Goal: Task Accomplishment & Management: Manage account settings

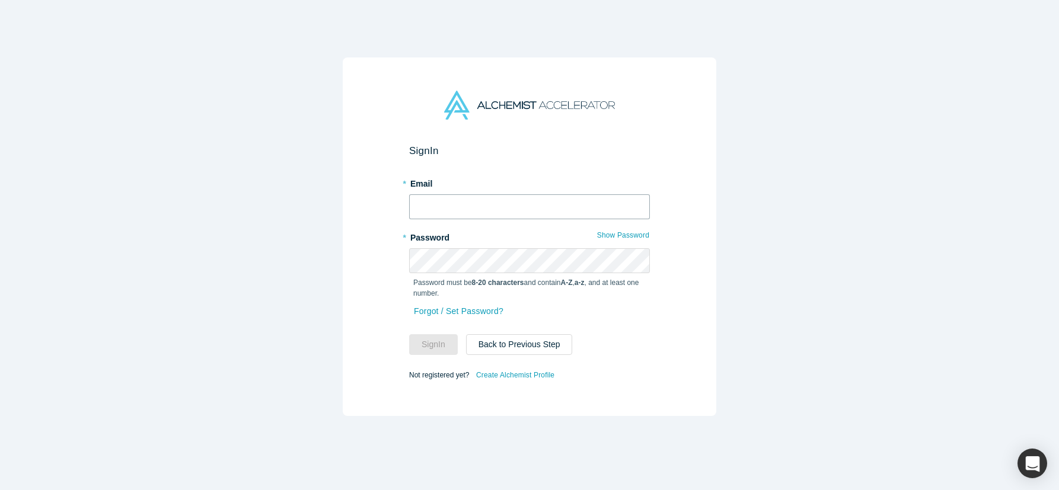
type input "[PERSON_NAME][EMAIL_ADDRESS][DOMAIN_NAME]"
click at [433, 344] on button "Sign In" at bounding box center [433, 344] width 49 height 21
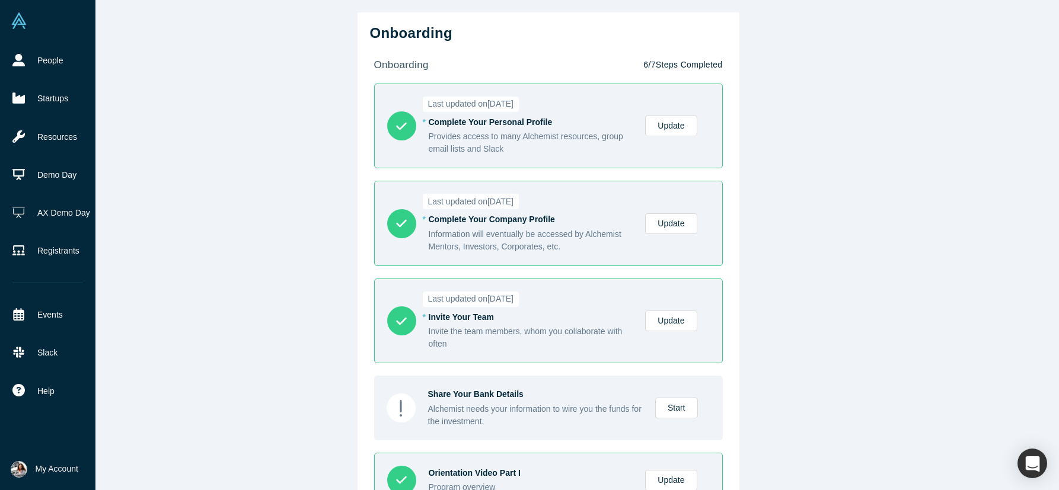
click at [62, 474] on span "My Account" at bounding box center [57, 469] width 43 height 12
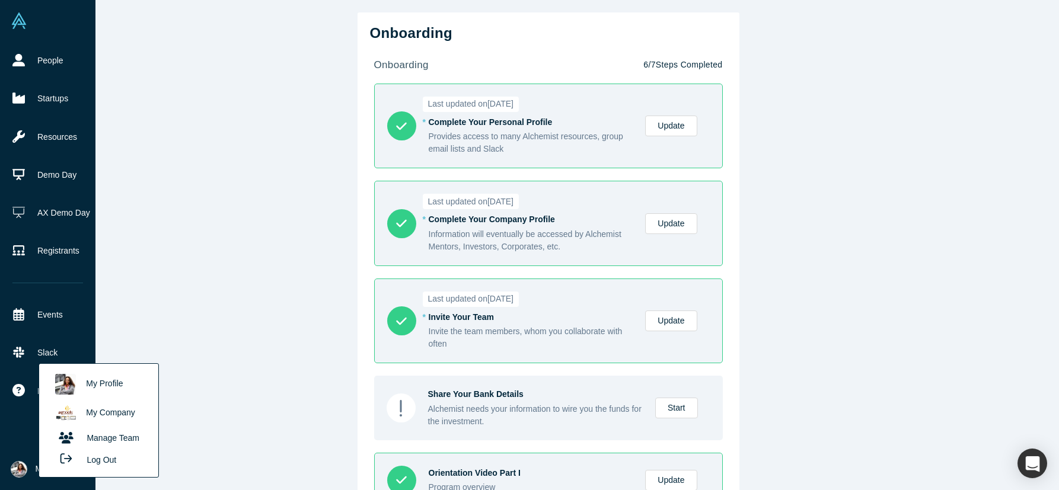
click at [109, 413] on link "My Company" at bounding box center [98, 413] width 98 height 29
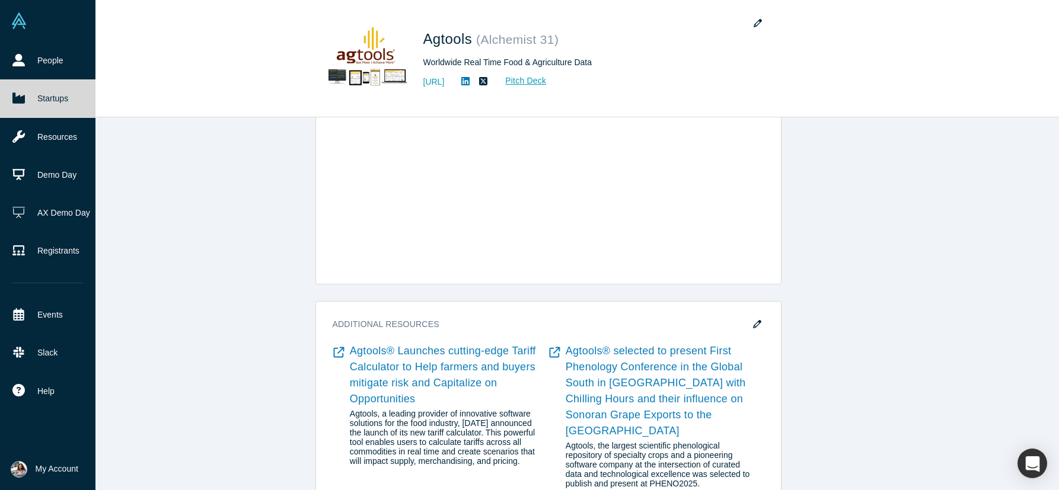
scroll to position [1433, 0]
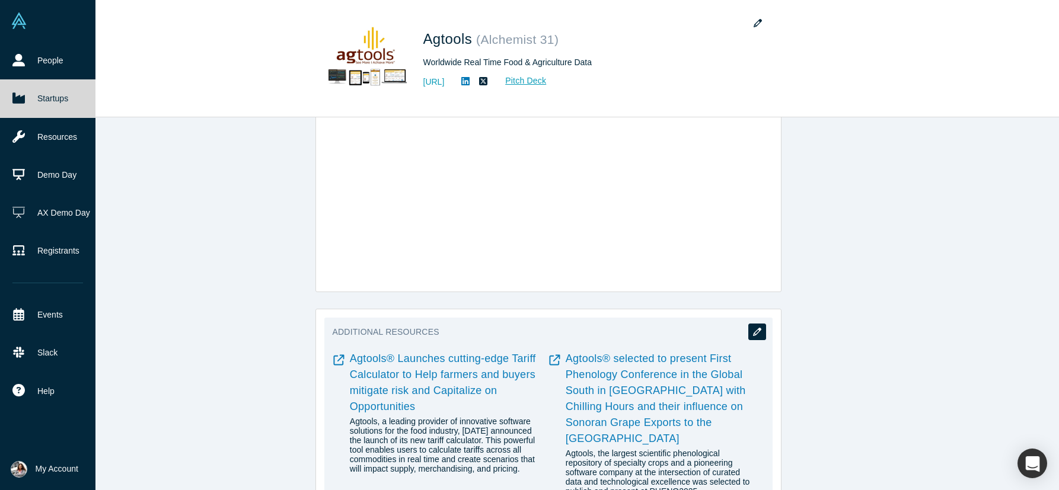
click at [764, 324] on button "button" at bounding box center [757, 332] width 18 height 17
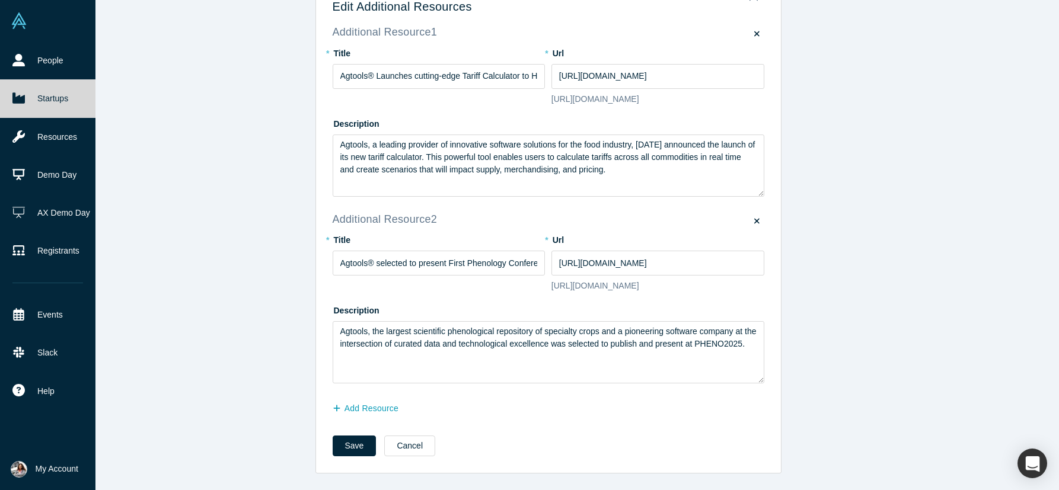
scroll to position [95, 0]
click at [384, 411] on button "Add Resource" at bounding box center [372, 408] width 79 height 21
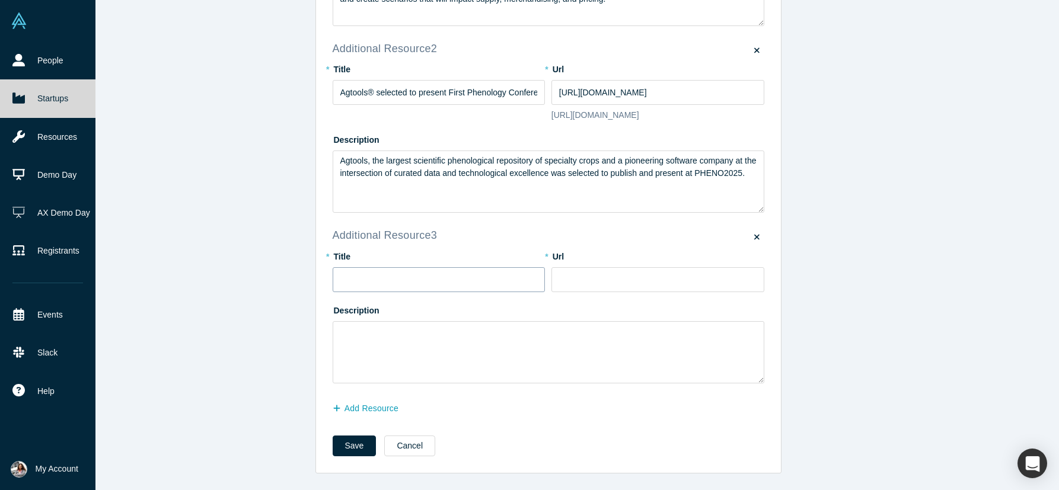
scroll to position [218, 0]
click at [512, 292] on input "text" at bounding box center [439, 279] width 213 height 25
paste input "Crop Shoulder Insights: Unprecedented Accuracy for Market Stakeholders by Agtoo…"
type input "Crop Shoulder Insights: Unprecedented Accuracy for Market Stakeholders by Agtoo…"
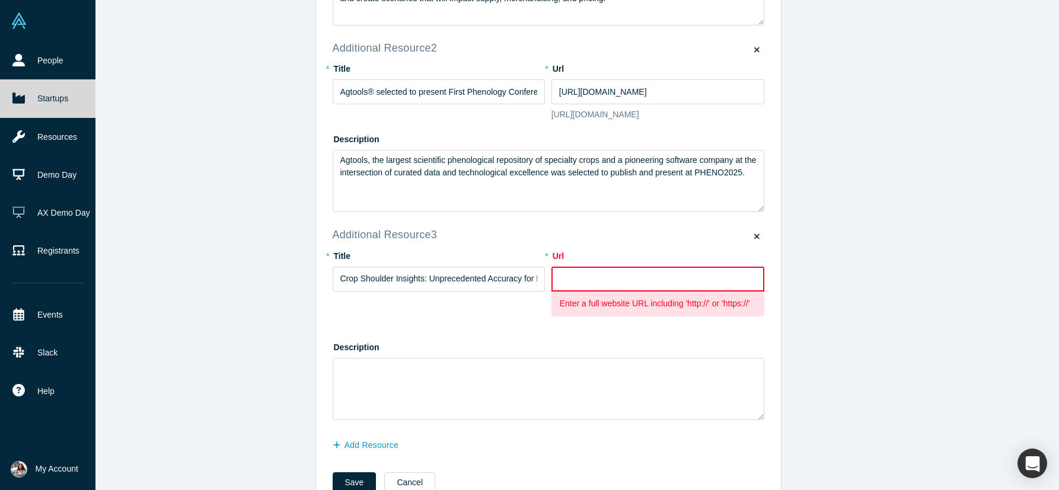
paste input "[URL][DOMAIN_NAME]"
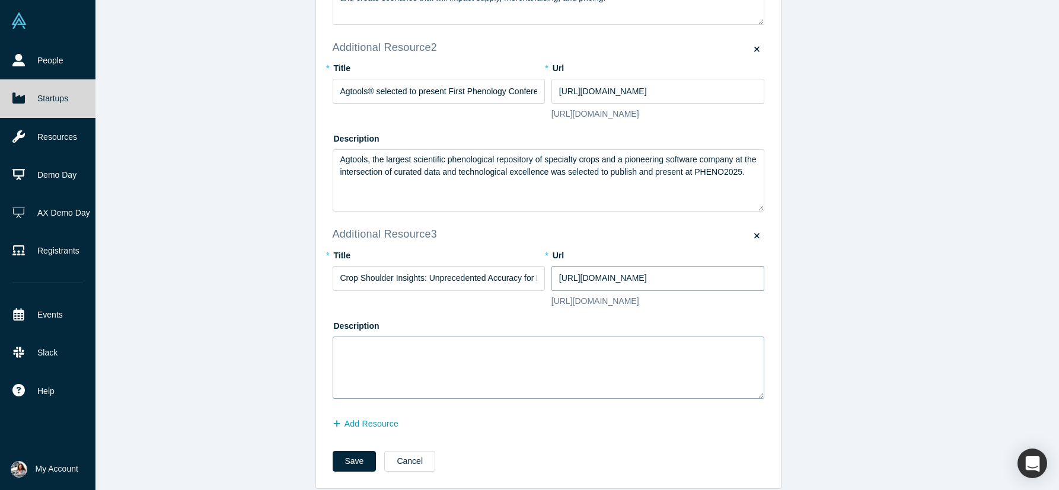
type input "[URL][DOMAIN_NAME]"
click at [596, 399] on textarea at bounding box center [549, 368] width 432 height 62
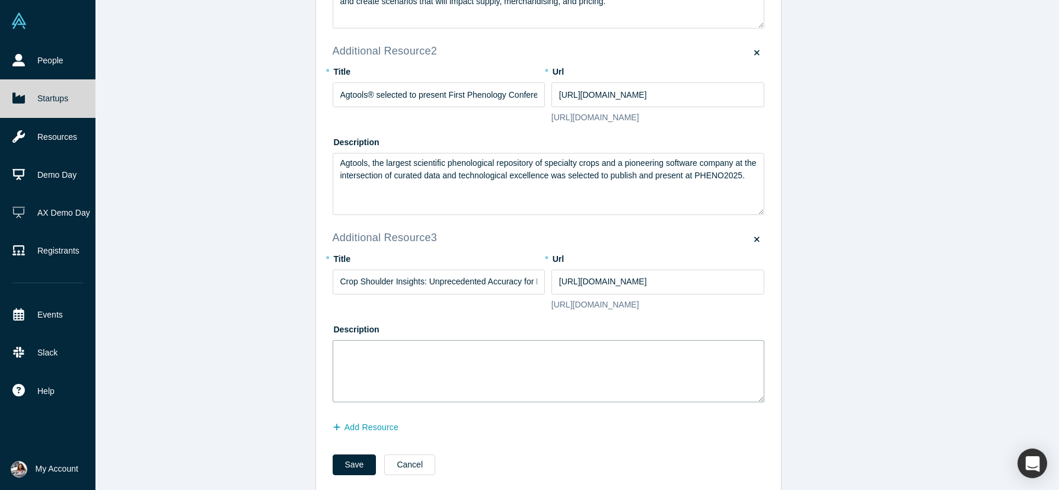
scroll to position [216, 0]
paste textarea ""Agtools launched new product, Crop Shoulder Insights. In the context of crop p…"
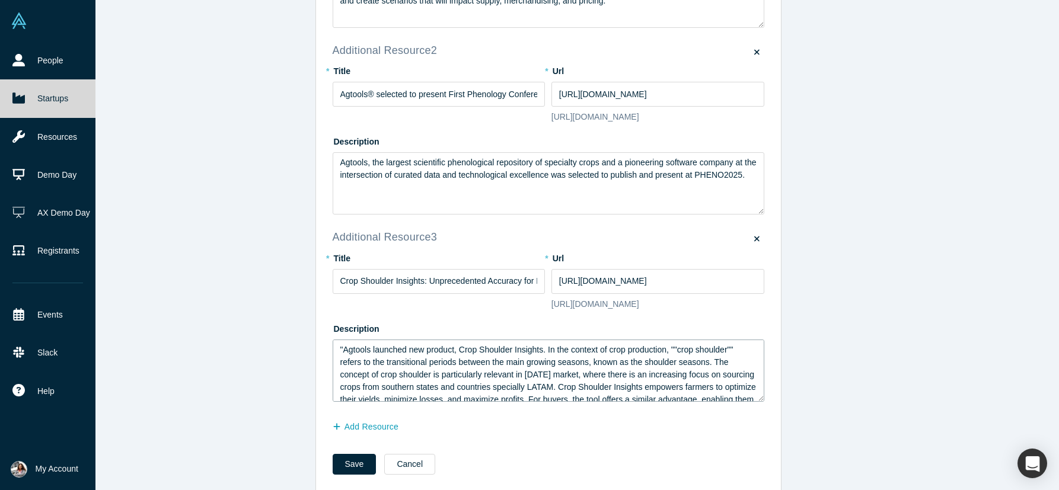
scroll to position [58, 0]
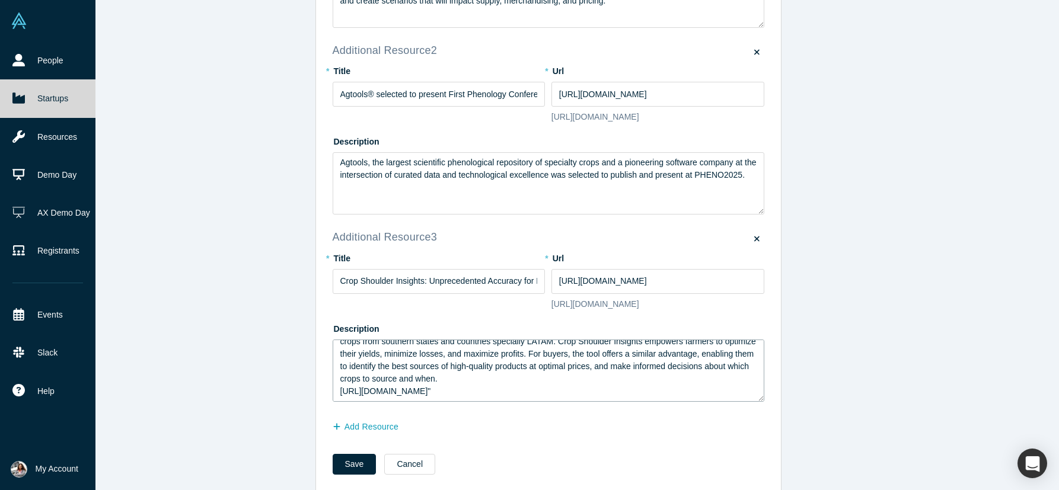
drag, startPoint x: 461, startPoint y: 467, endPoint x: 323, endPoint y: 455, distance: 139.2
click at [323, 455] on div "Edit Additional Resources Additional Resource 1 * Title Agtools® Launches cutti…" at bounding box center [548, 151] width 465 height 682
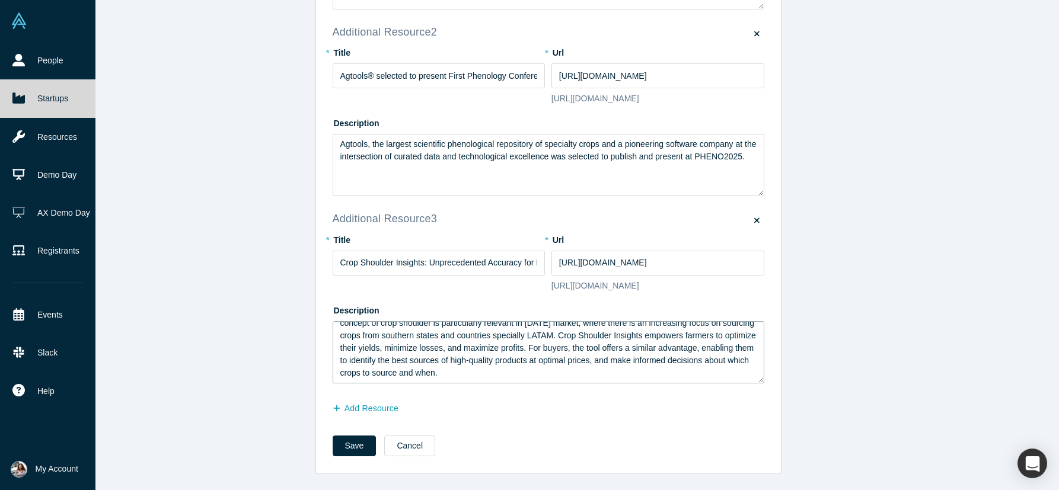
scroll to position [307, 0]
type textarea ""Agtools launched new product, Crop Shoulder Insights. In the context of crop p…"
click at [354, 445] on button "Save" at bounding box center [355, 446] width 44 height 21
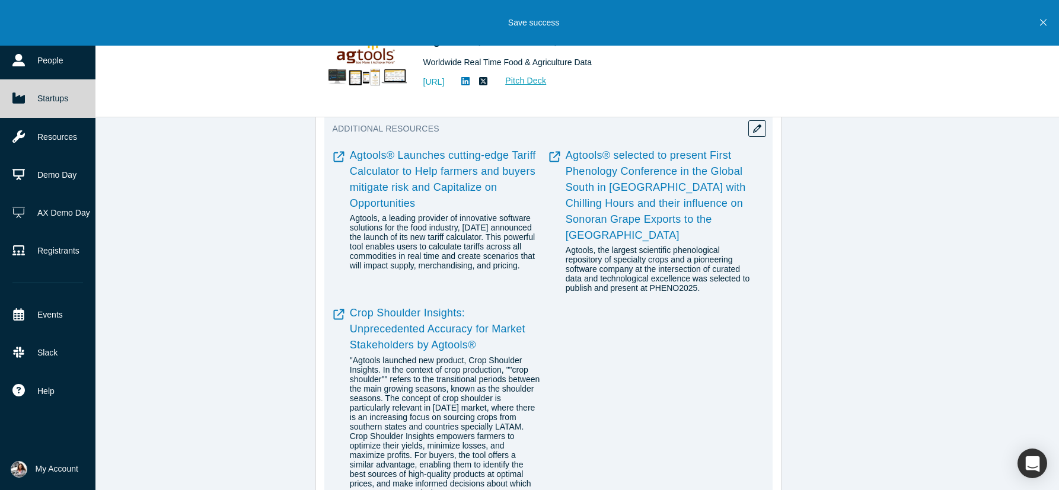
scroll to position [1636, 0]
